Goal: Information Seeking & Learning: Stay updated

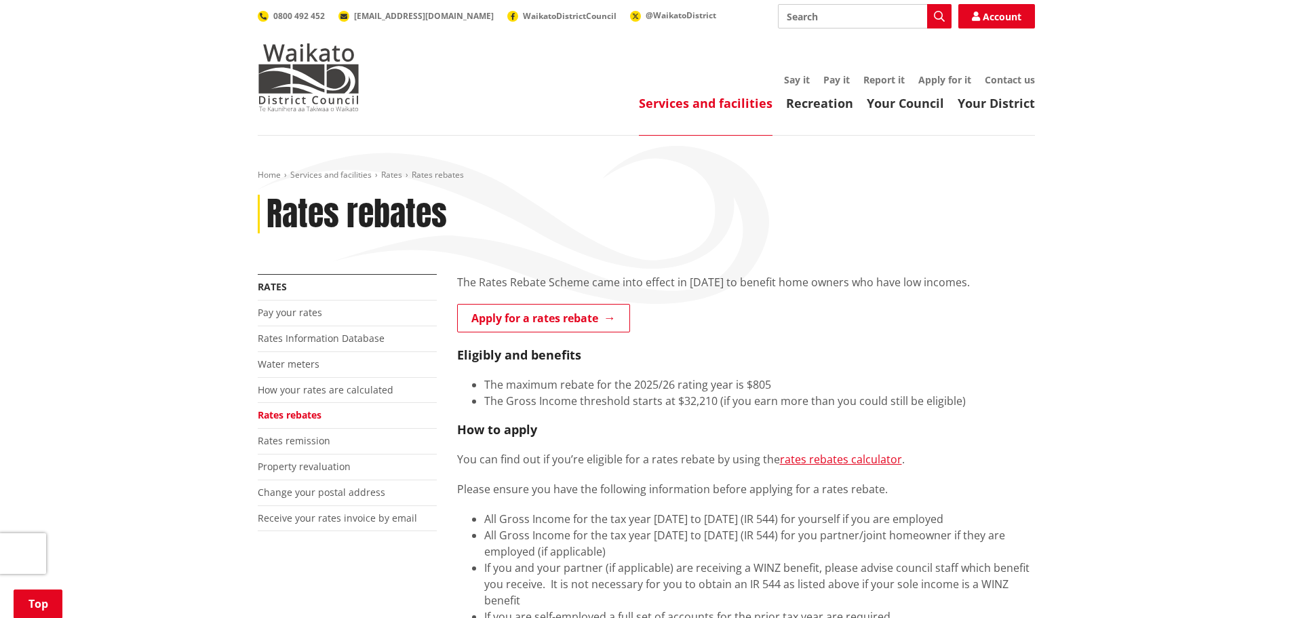
scroll to position [271, 0]
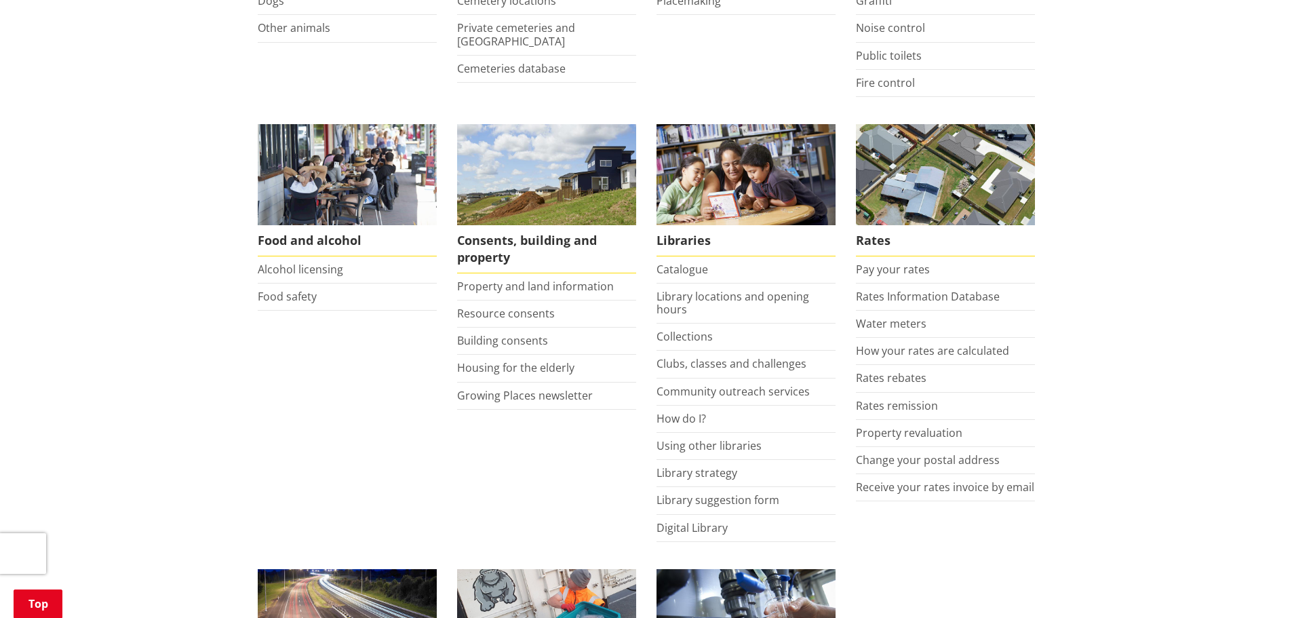
scroll to position [543, 0]
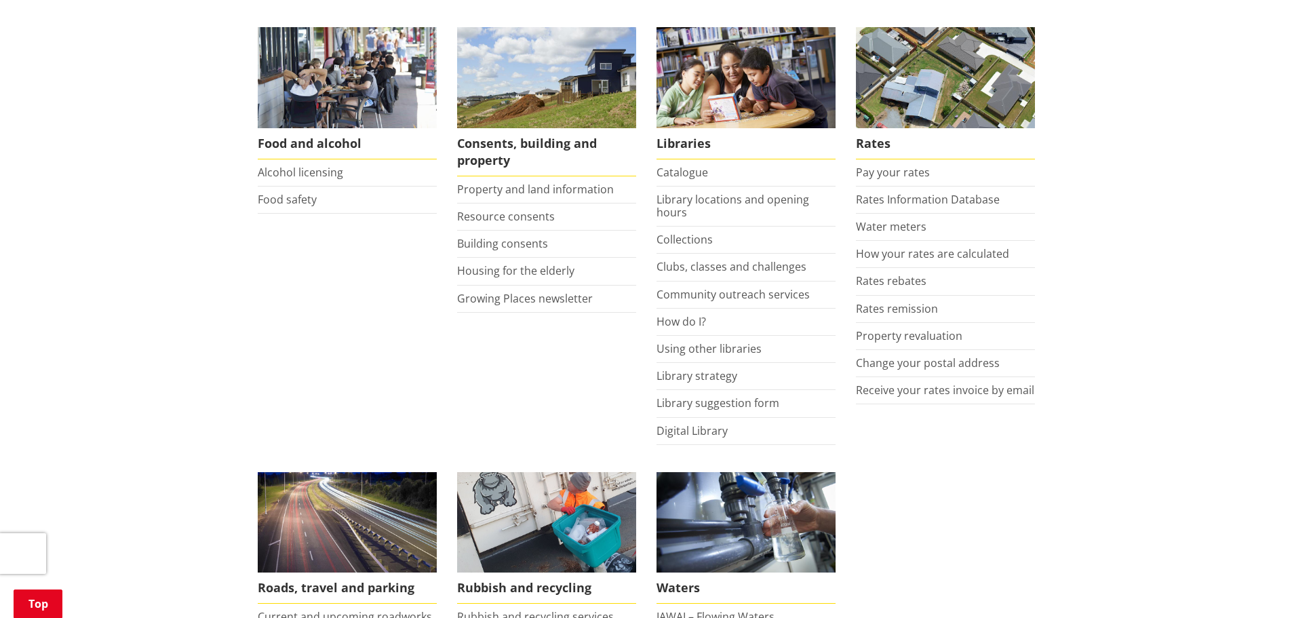
click at [593, 300] on li "Growing Places newsletter" at bounding box center [546, 299] width 179 height 27
click at [564, 302] on link "Growing Places newsletter" at bounding box center [525, 298] width 136 height 15
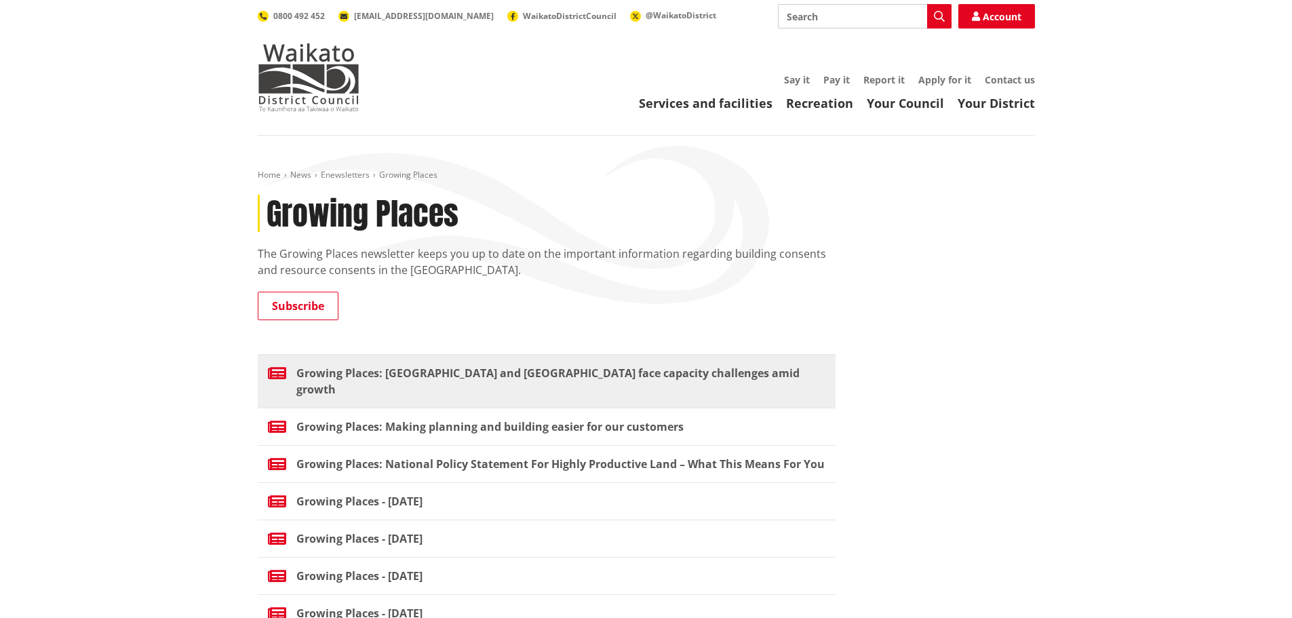
click at [457, 371] on span "Growing Places: Tuakau and Pookeno face capacity challenges amid growth" at bounding box center [560, 381] width 529 height 33
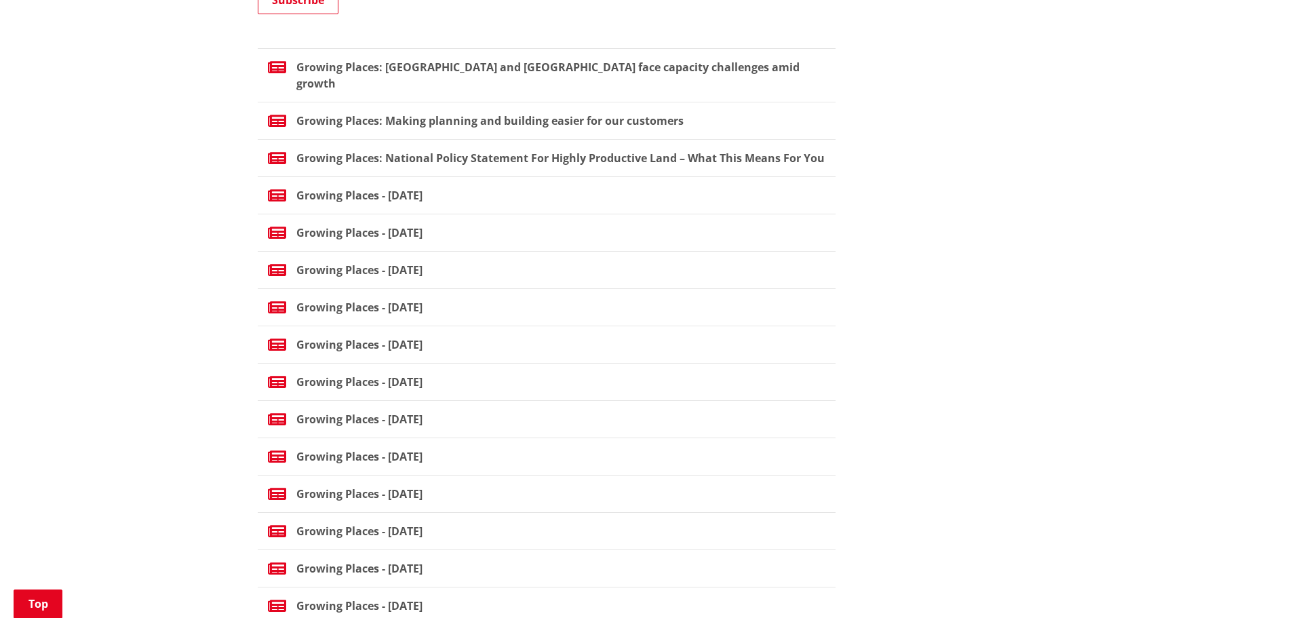
scroll to position [136, 0]
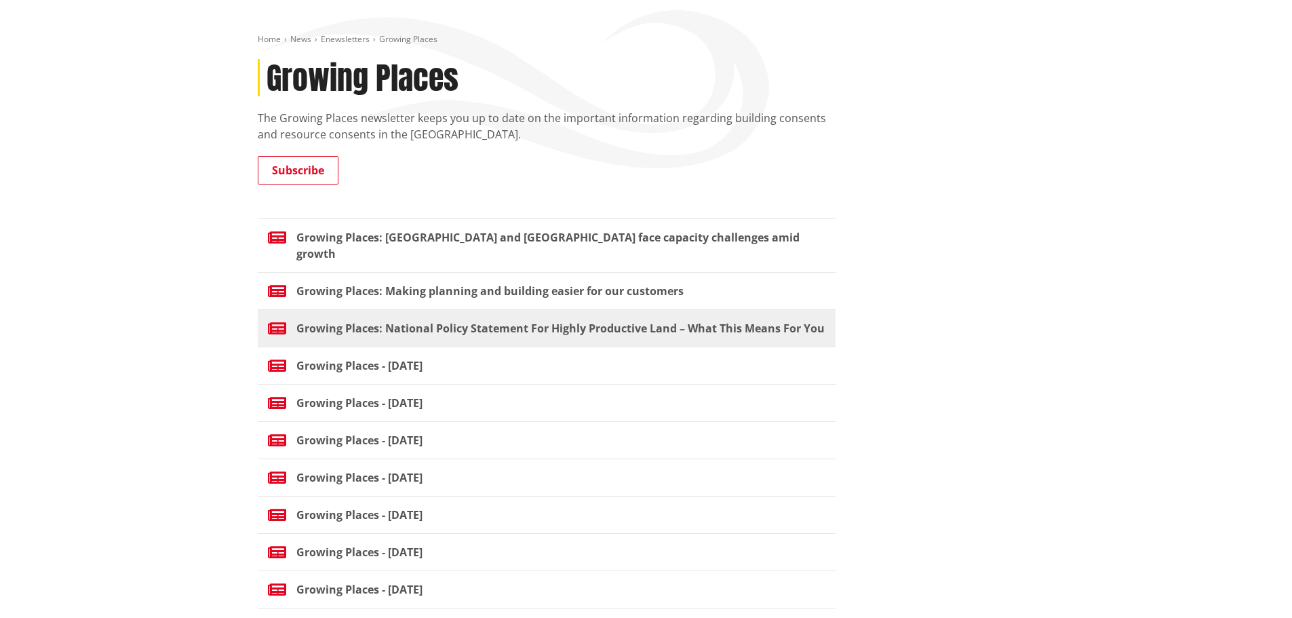
click at [463, 320] on span "Growing Places: National Policy Statement For Highly Productive Land – What Thi…" at bounding box center [560, 328] width 529 height 16
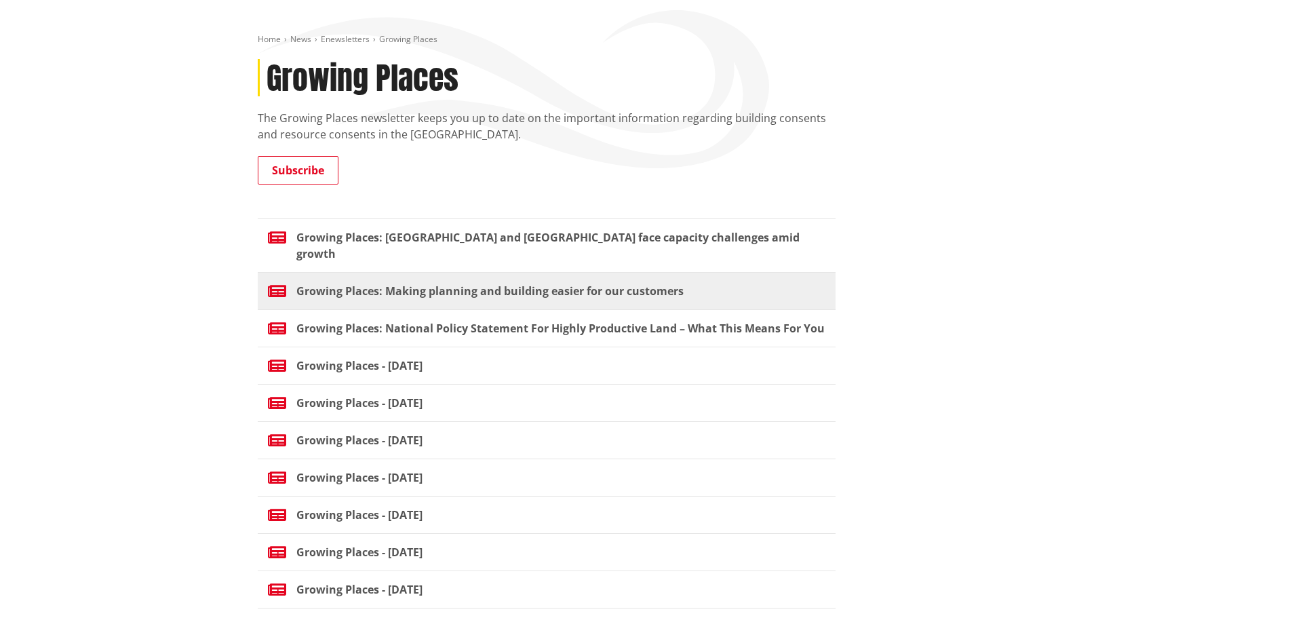
click at [391, 283] on span "Growing Places: Making planning and building easier for our customers" at bounding box center [489, 291] width 387 height 16
